Goal: Information Seeking & Learning: Learn about a topic

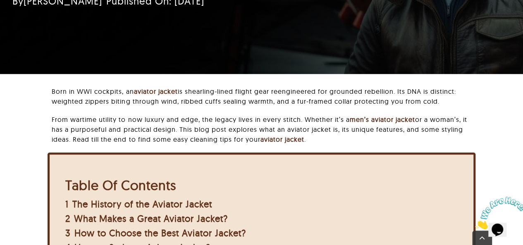
scroll to position [248, 0]
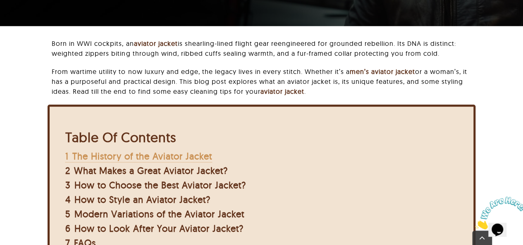
click at [152, 160] on span "The History of the Aviator Jacket" at bounding box center [142, 156] width 140 height 12
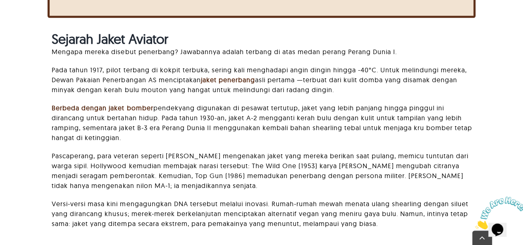
scroll to position [565, 0]
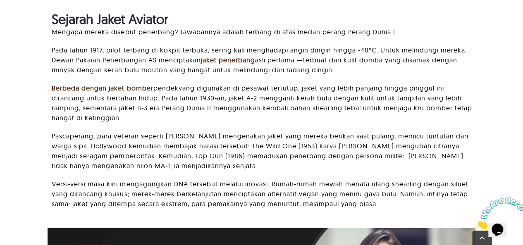
click at [230, 88] on font "yang digunakan di pesawat tertutup, jaket yang lebih panjang hingga pinggul ini…" at bounding box center [262, 103] width 420 height 38
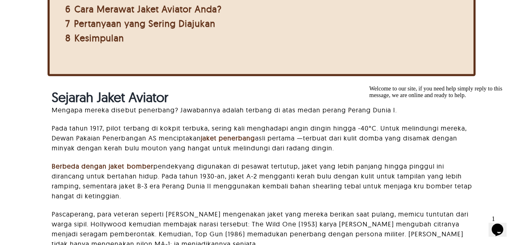
scroll to position [483, 0]
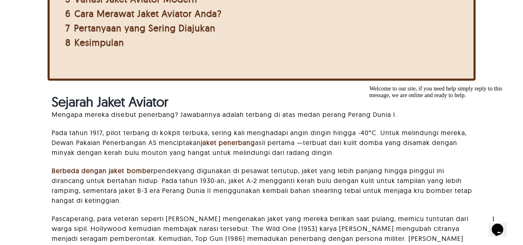
click at [369, 86] on icon "Chat attention grabber" at bounding box center [369, 86] width 0 height 0
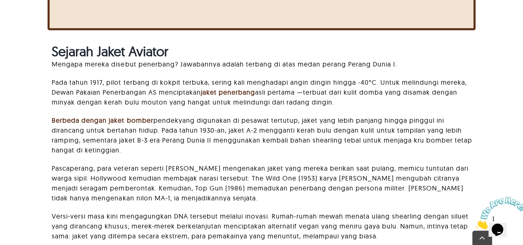
scroll to position [536, 0]
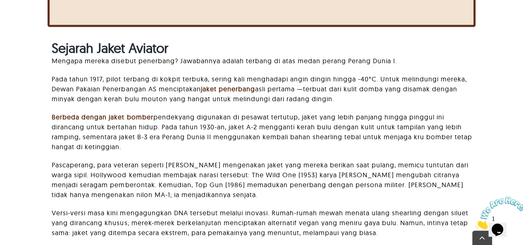
click at [317, 184] on font "Pascaperang, para veteran seperti [PERSON_NAME] mengenakan jaket yang mereka be…" at bounding box center [260, 180] width 416 height 38
click at [475, 224] on icon "Menutup" at bounding box center [475, 227] width 0 height 7
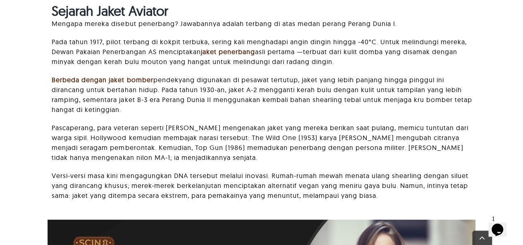
scroll to position [578, 0]
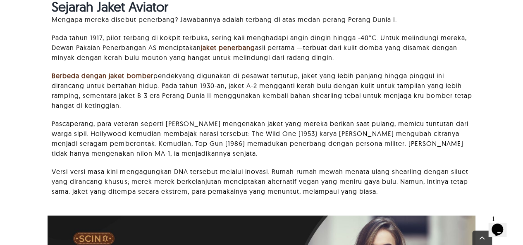
click at [134, 131] on font "Pascaperang, para veteran seperti [PERSON_NAME] mengenakan jaket yang mereka be…" at bounding box center [260, 138] width 416 height 38
click at [188, 126] on font "Pascaperang, para veteran seperti [PERSON_NAME] mengenakan jaket yang mereka be…" at bounding box center [260, 138] width 416 height 38
click at [169, 114] on div "Sejarah Jaket Aviator Mengapa mereka disebut penerbang? Jawabannya adalah terba…" at bounding box center [264, 102] width 424 height 206
click at [145, 108] on p "Berbeda dengan jaket bomber pendek yang digunakan di pesawat tertutup, jaket ya…" at bounding box center [264, 91] width 424 height 40
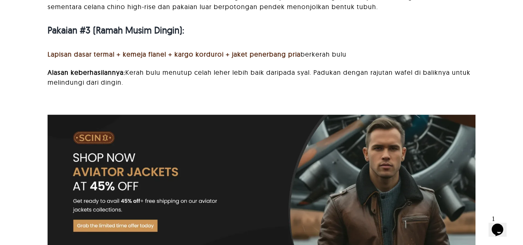
scroll to position [2077, 0]
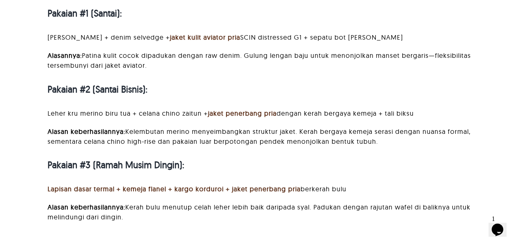
click at [164, 69] on p "Alasannya: Patina kulit cocok dipadukan dengan raw denim. Gulung lengan baju un…" at bounding box center [262, 60] width 428 height 20
